Goal: Book appointment/travel/reservation

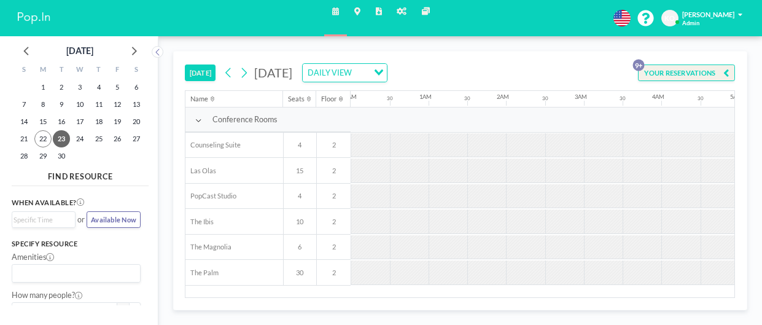
click at [200, 74] on button "[DATE]" at bounding box center [200, 72] width 31 height 17
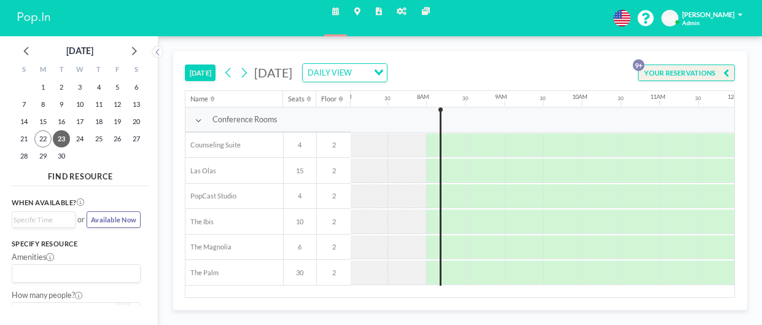
scroll to position [0, 553]
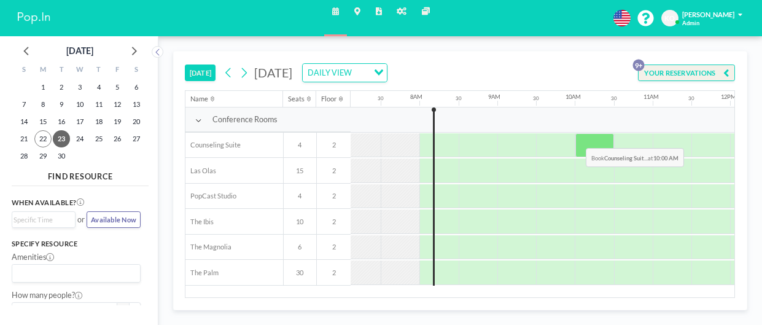
click at [577, 138] on div at bounding box center [595, 145] width 39 height 25
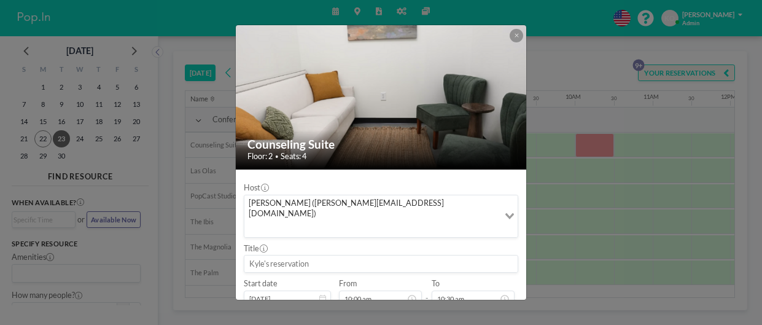
click at [370, 256] on input at bounding box center [380, 264] width 273 height 17
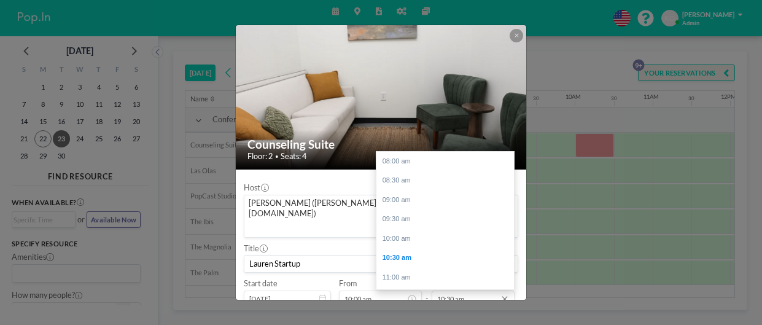
scroll to position [96, 0]
type input "Lauren Startup"
click at [477, 291] on input "10:30 am" at bounding box center [473, 299] width 83 height 17
click at [403, 171] on div "11:00 am" at bounding box center [446, 181] width 138 height 20
type input "11:00 am"
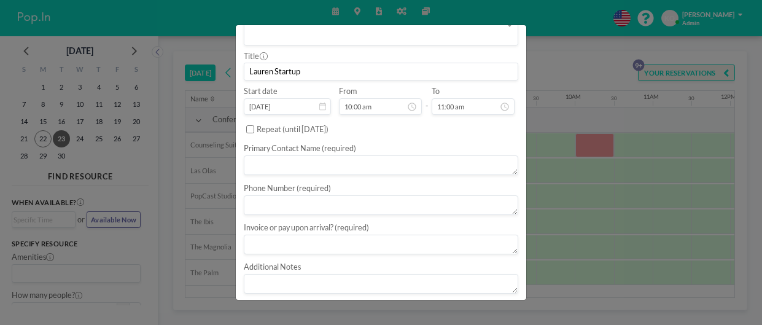
scroll to position [194, 0]
click at [367, 154] on textarea at bounding box center [381, 164] width 275 height 20
type textarea "Lauren Startup"
click at [345, 193] on textarea at bounding box center [381, 203] width 275 height 20
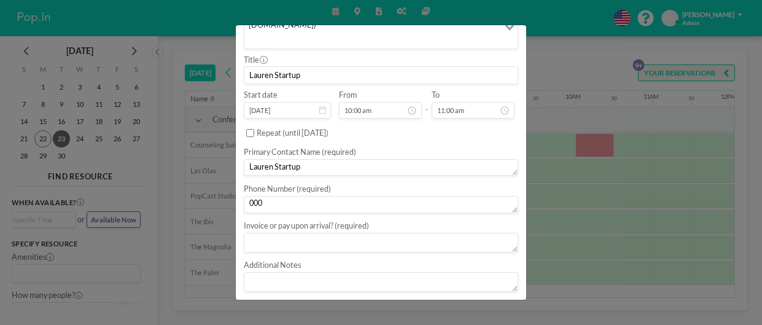
scroll to position [188, 0]
type textarea "0000000000"
click at [335, 233] on textarea at bounding box center [381, 243] width 275 height 20
type textarea "?"
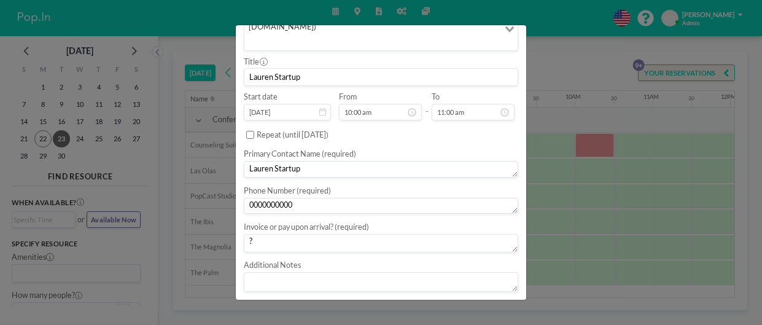
click at [507, 302] on button "BOOK NOW" at bounding box center [493, 310] width 49 height 17
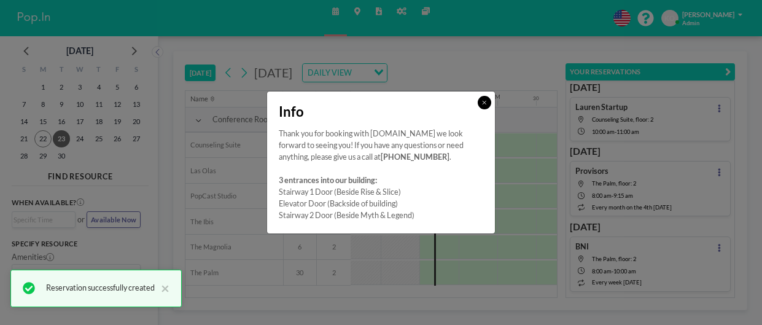
click at [484, 103] on icon at bounding box center [484, 102] width 4 height 6
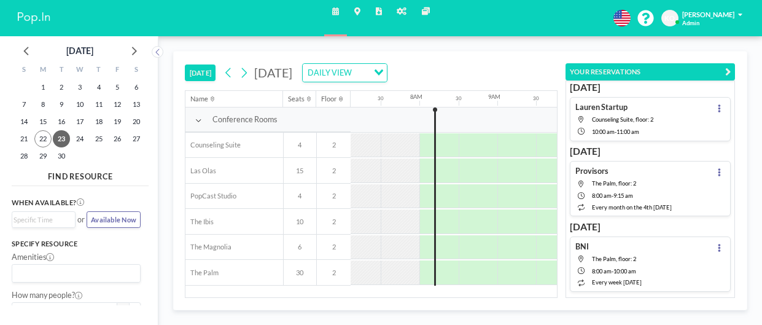
click at [532, 64] on div "[DATE] [DATE] DAILY VIEW Loading..." at bounding box center [371, 71] width 372 height 39
click at [383, 71] on icon "Search for option" at bounding box center [379, 72] width 9 height 6
click at [468, 90] on li "DAILY VIEW" at bounding box center [463, 91] width 97 height 15
click at [725, 70] on icon "button" at bounding box center [728, 72] width 6 height 12
